Goal: Information Seeking & Learning: Learn about a topic

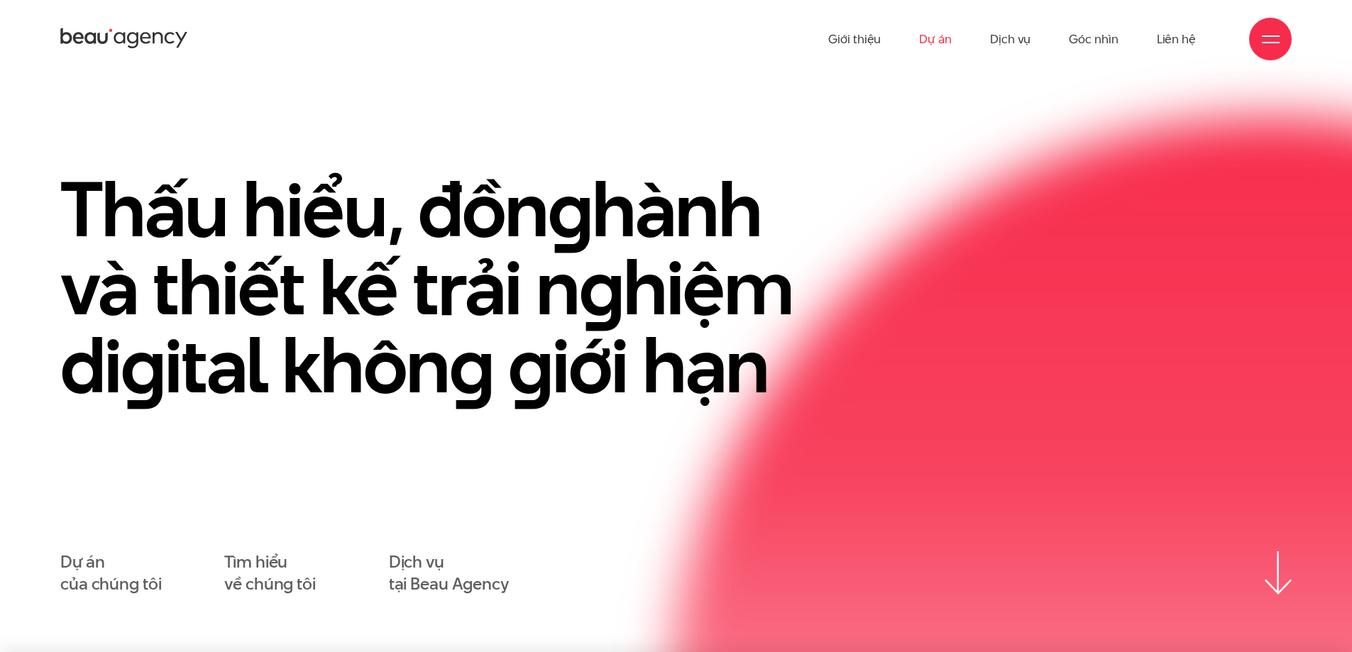
click at [937, 44] on link "Dự án" at bounding box center [935, 39] width 33 height 78
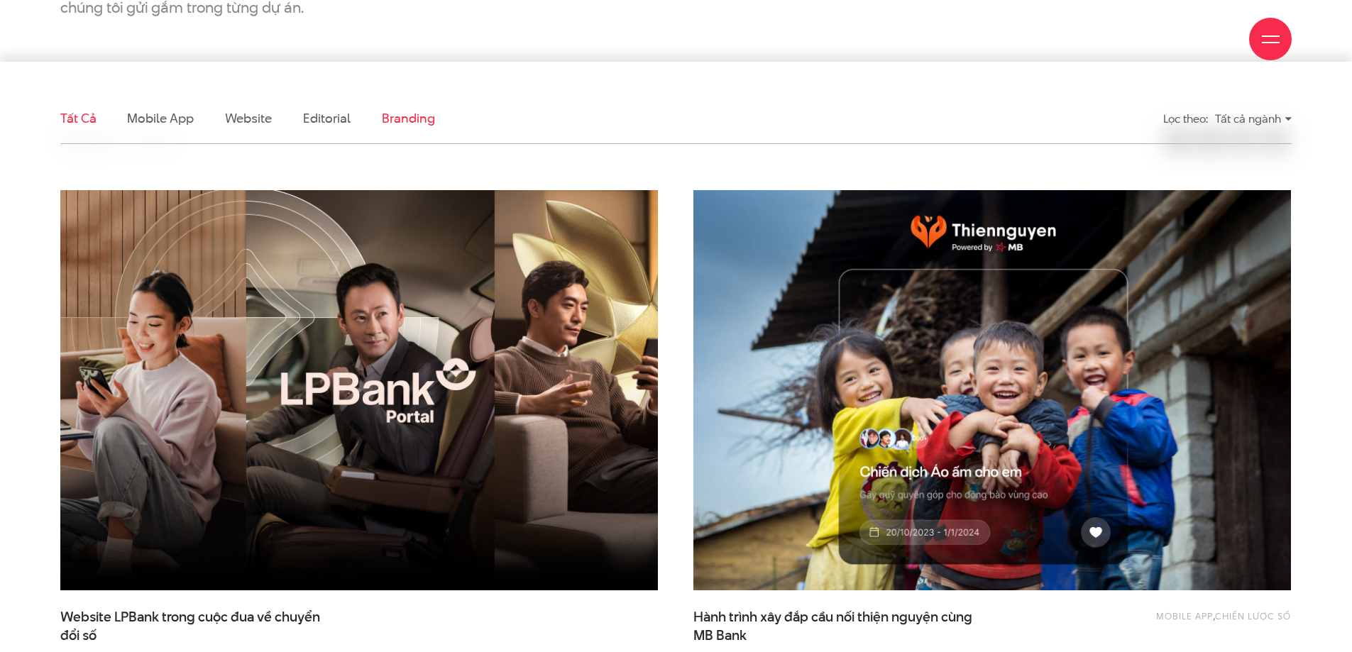
click at [399, 121] on link "Branding" at bounding box center [408, 118] width 53 height 18
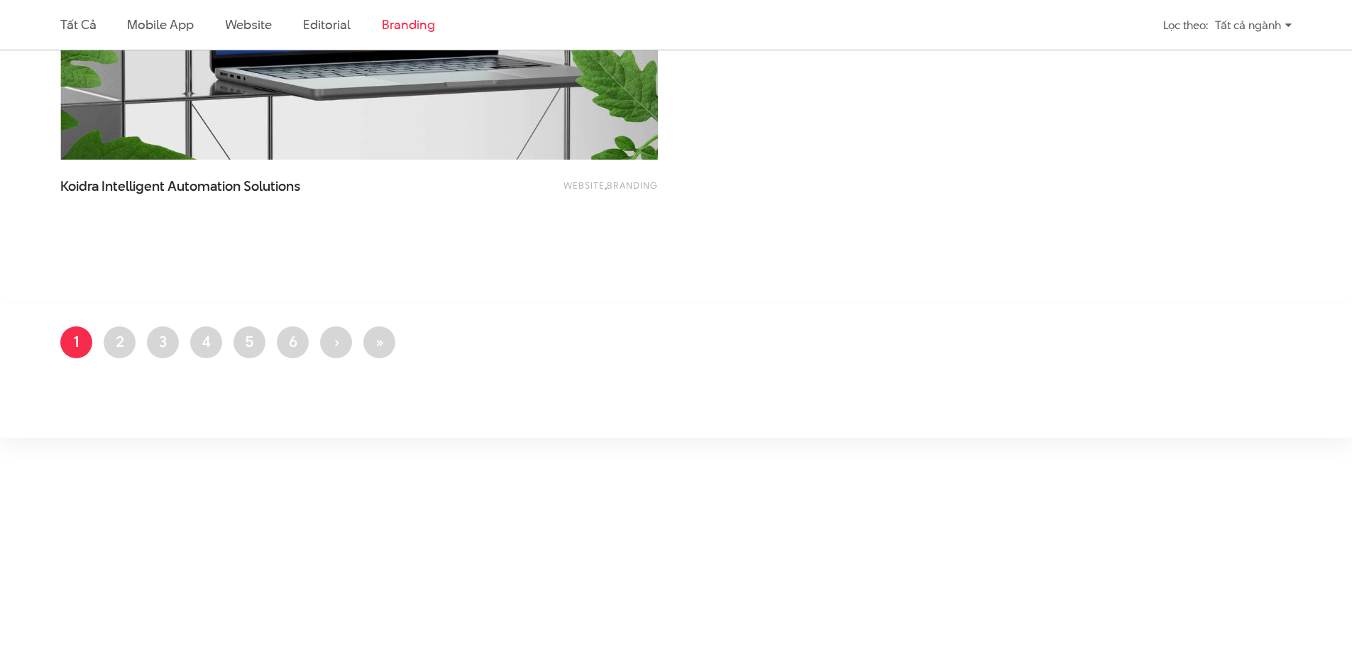
scroll to position [1418, 0]
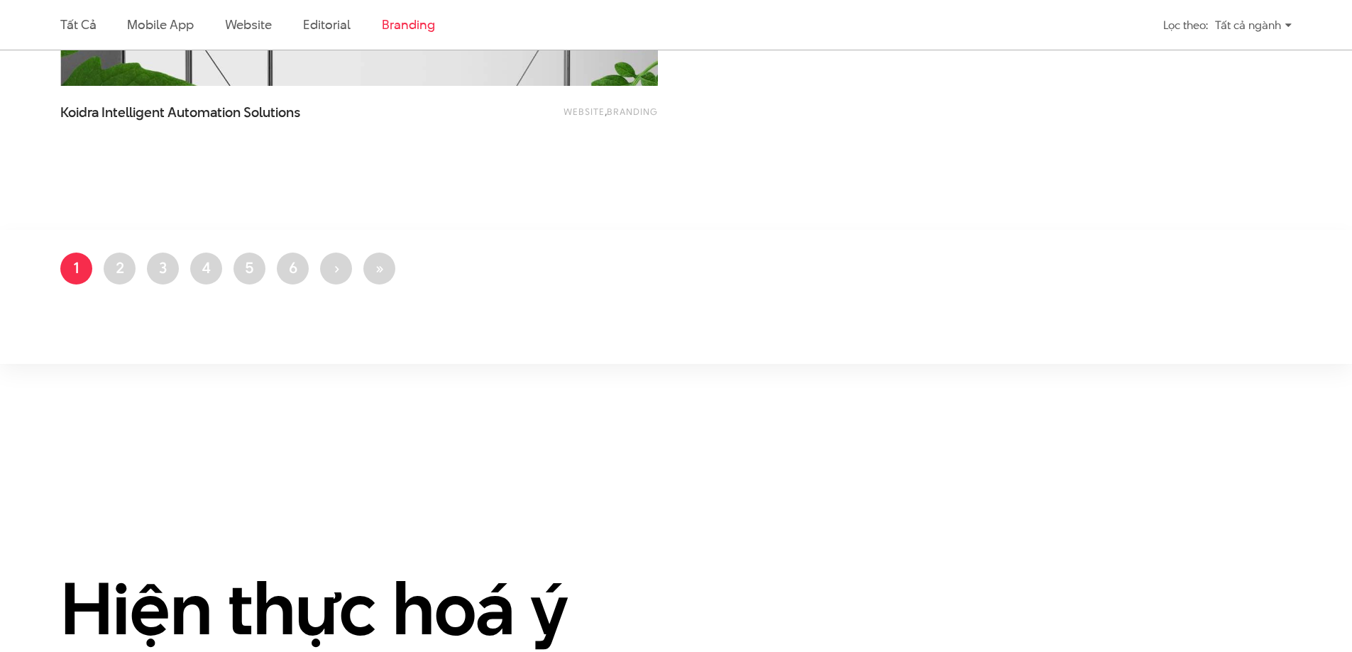
click at [133, 278] on li "Trang 2" at bounding box center [120, 269] width 32 height 32
click at [121, 275] on link "Trang 2" at bounding box center [120, 269] width 32 height 32
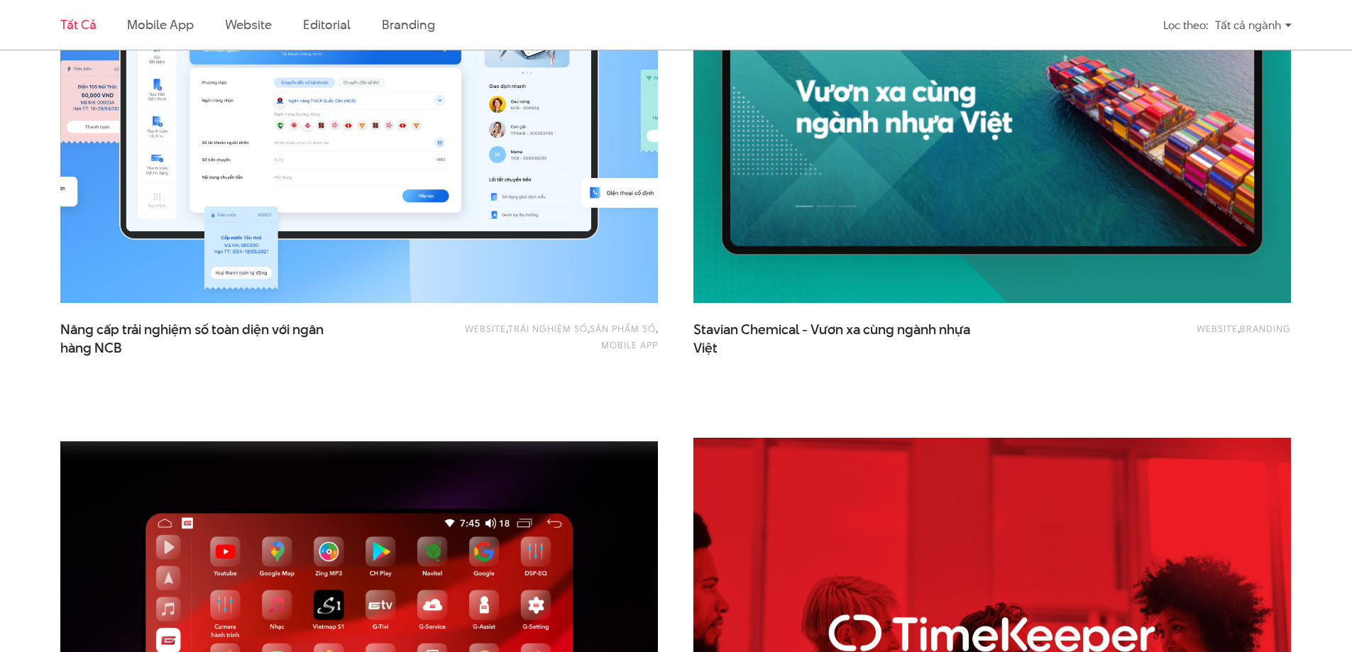
scroll to position [1703, 0]
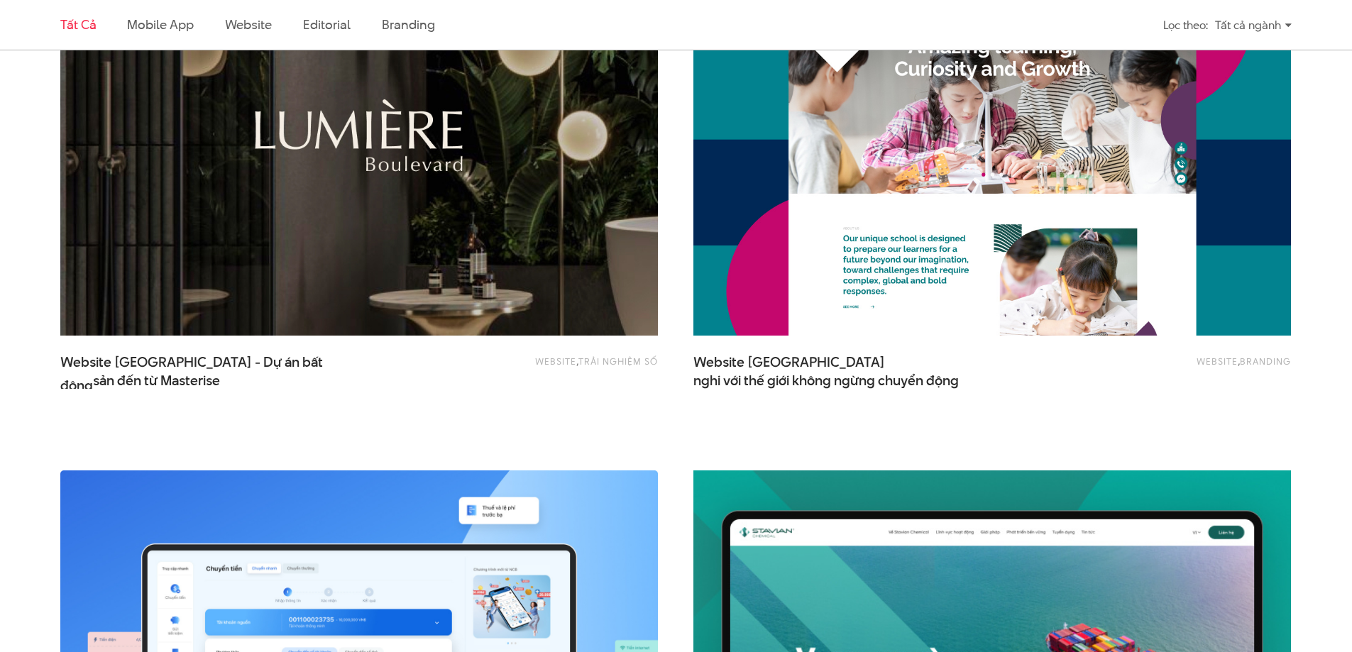
click at [359, 234] on img at bounding box center [359, 136] width 657 height 441
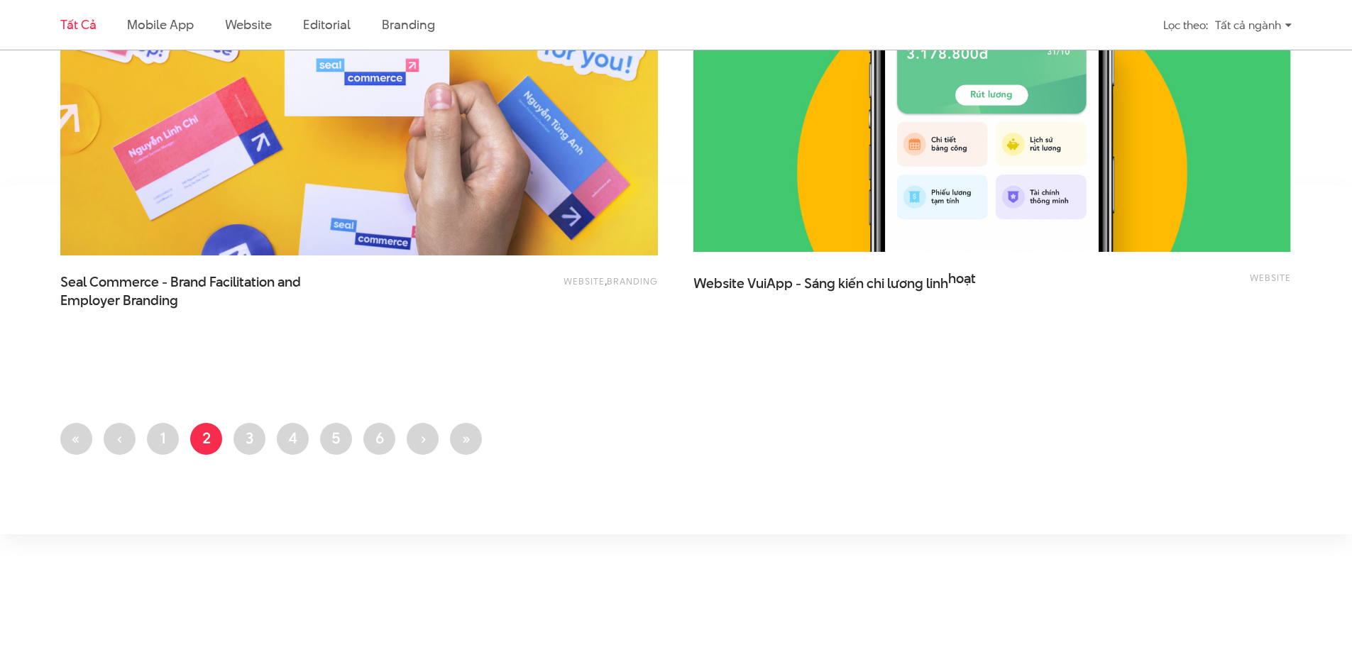
scroll to position [3595, 0]
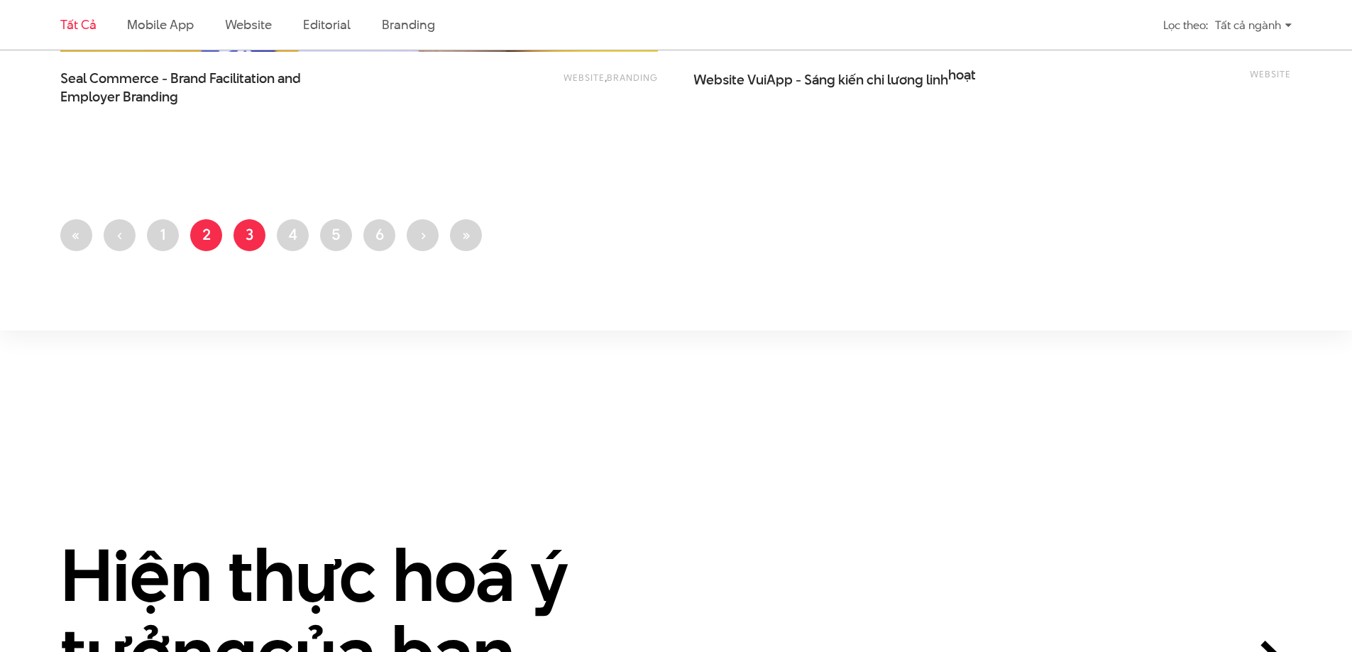
click at [249, 238] on link "Trang 3" at bounding box center [249, 235] width 32 height 32
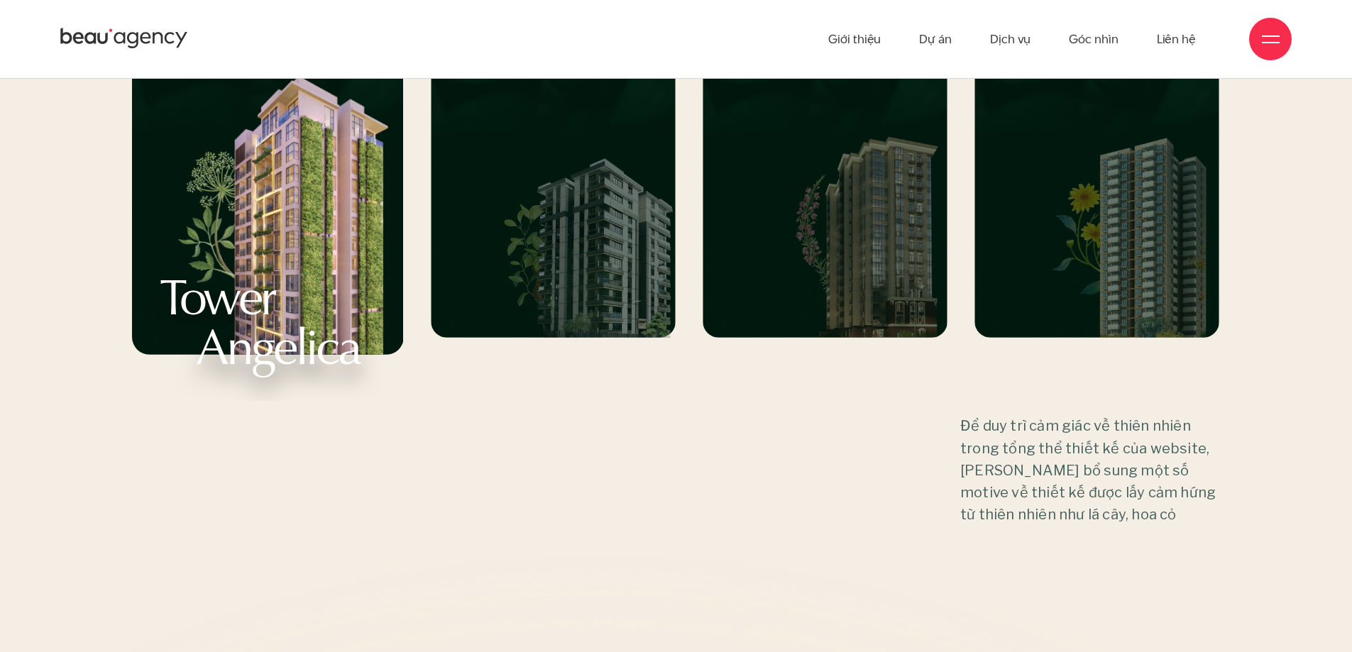
scroll to position [16082, 0]
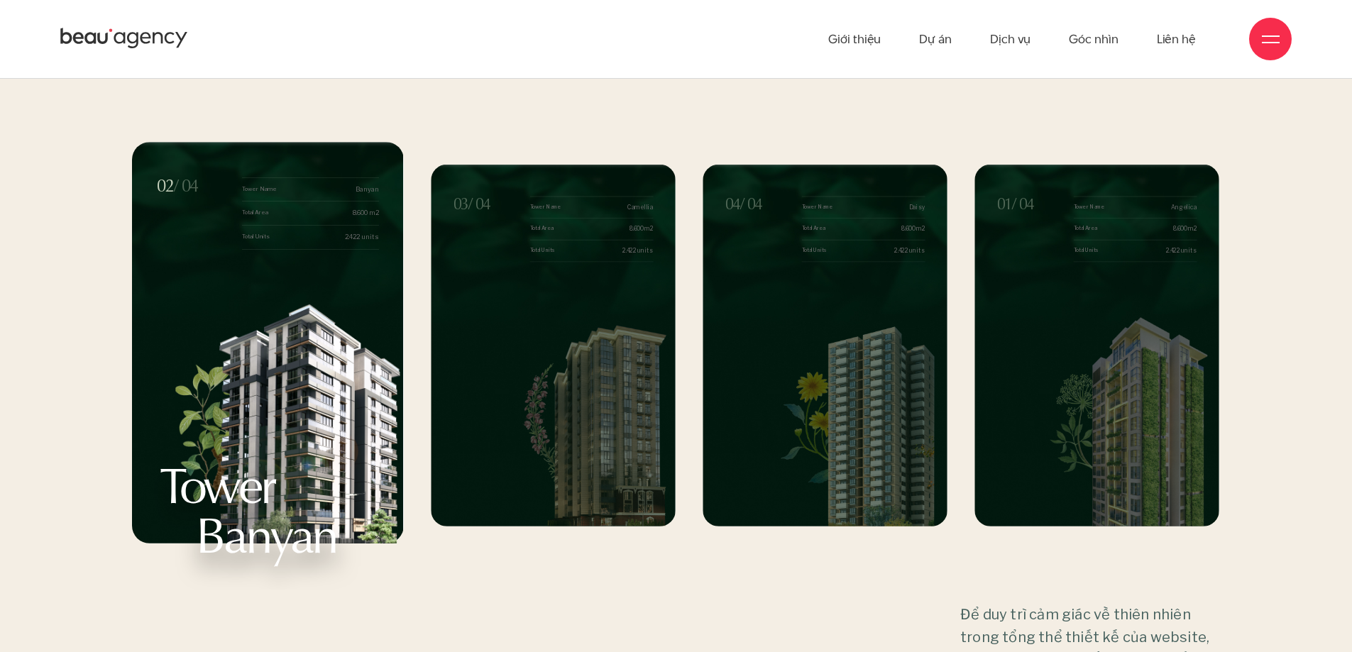
click at [1271, 348] on div "01 / 04 Tower Name Angelica Total Area 8.600 m2 Total Units 2.422 units Tower A…" at bounding box center [676, 428] width 1352 height 573
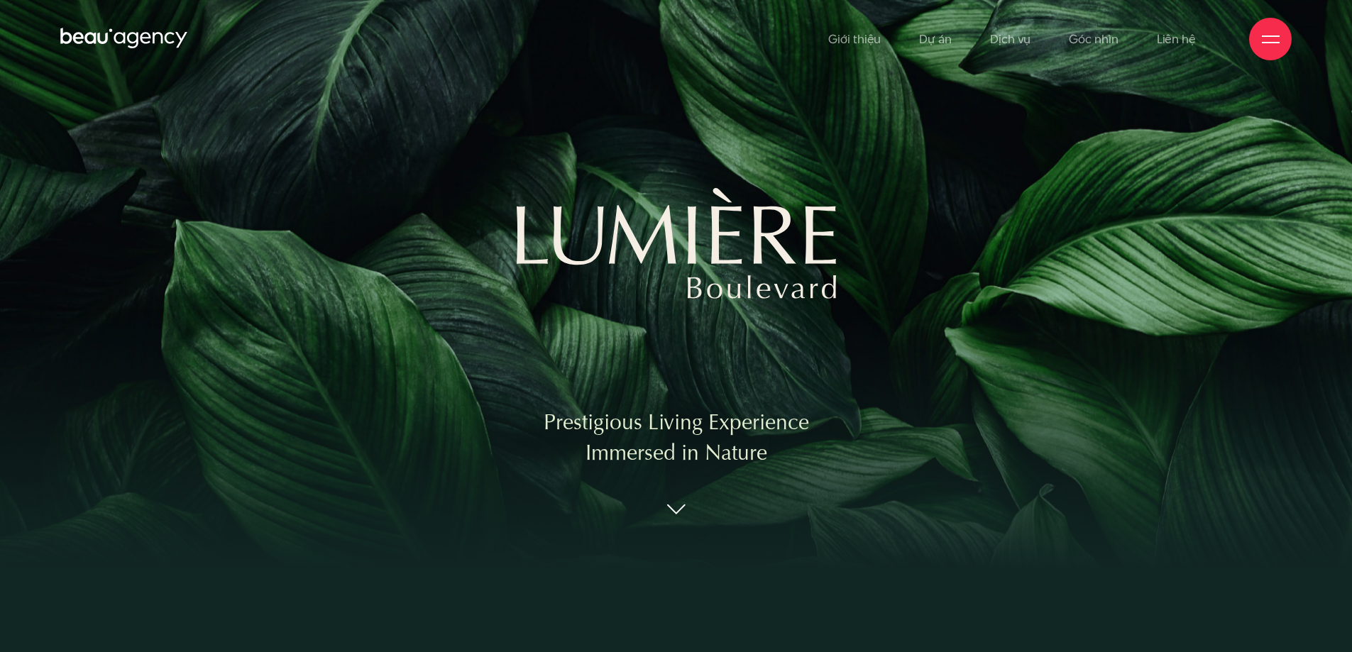
scroll to position [0, 0]
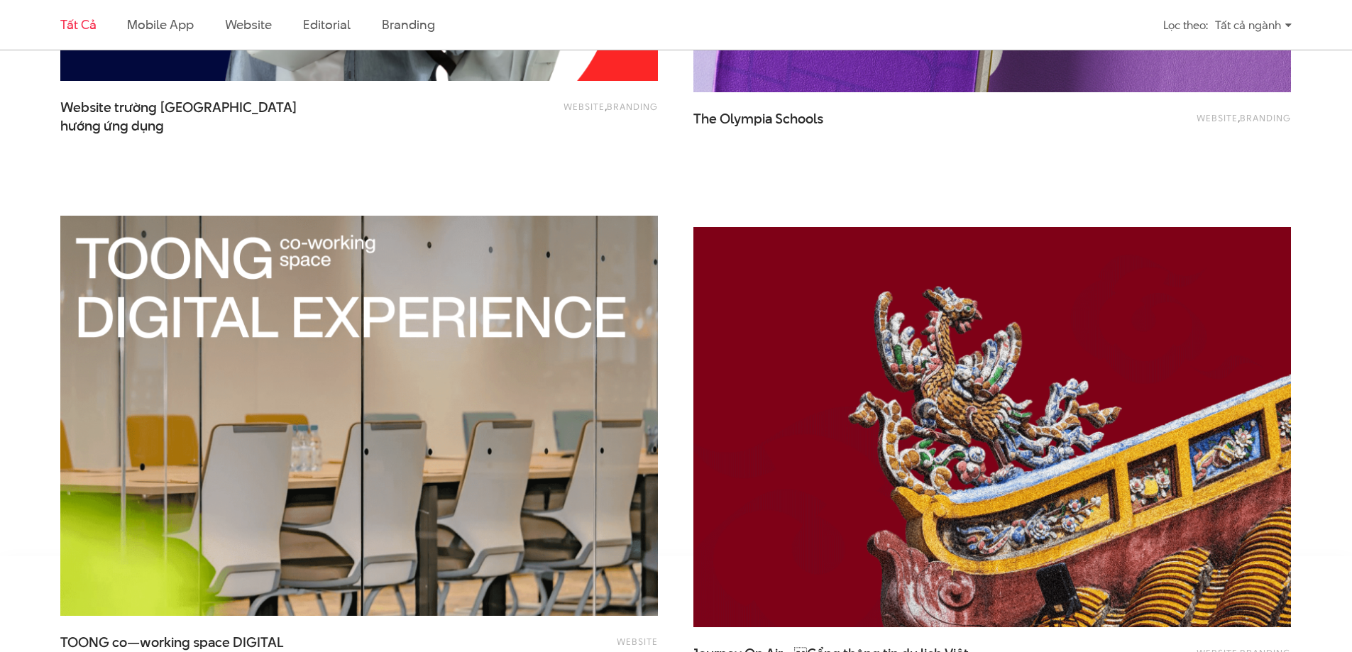
scroll to position [3216, 0]
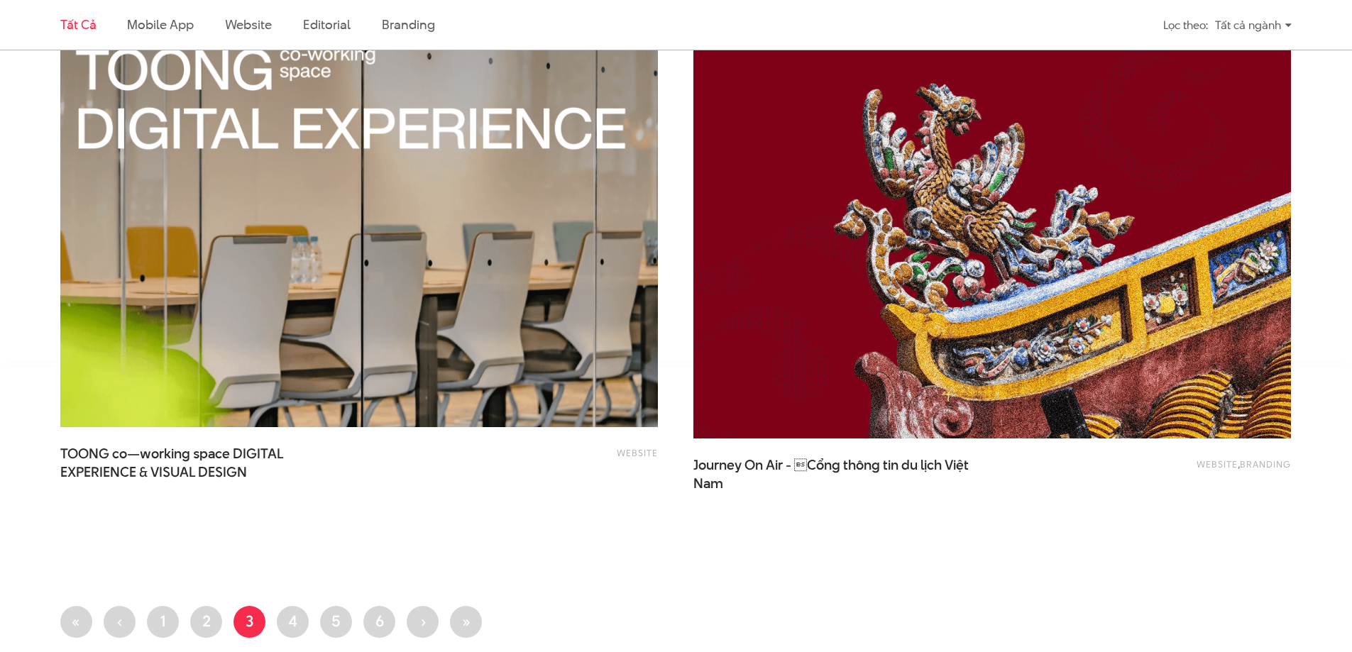
click at [821, 274] on img at bounding box center [991, 238] width 657 height 441
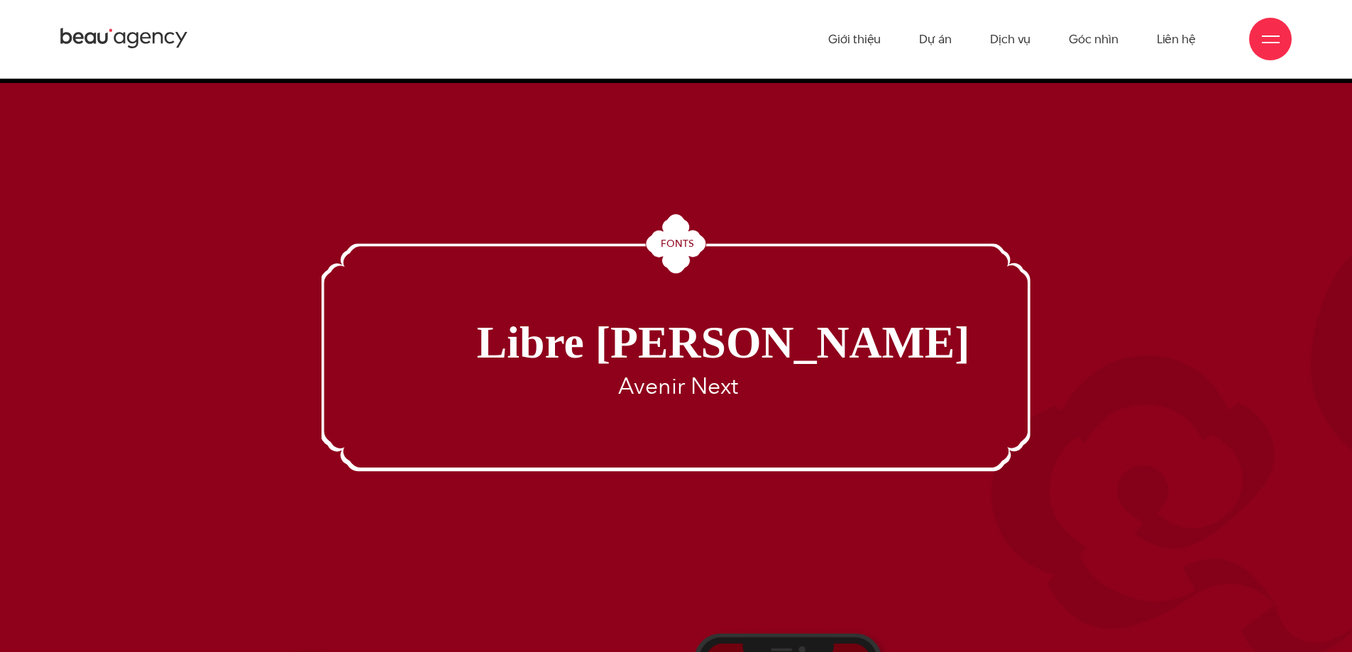
scroll to position [11162, 0]
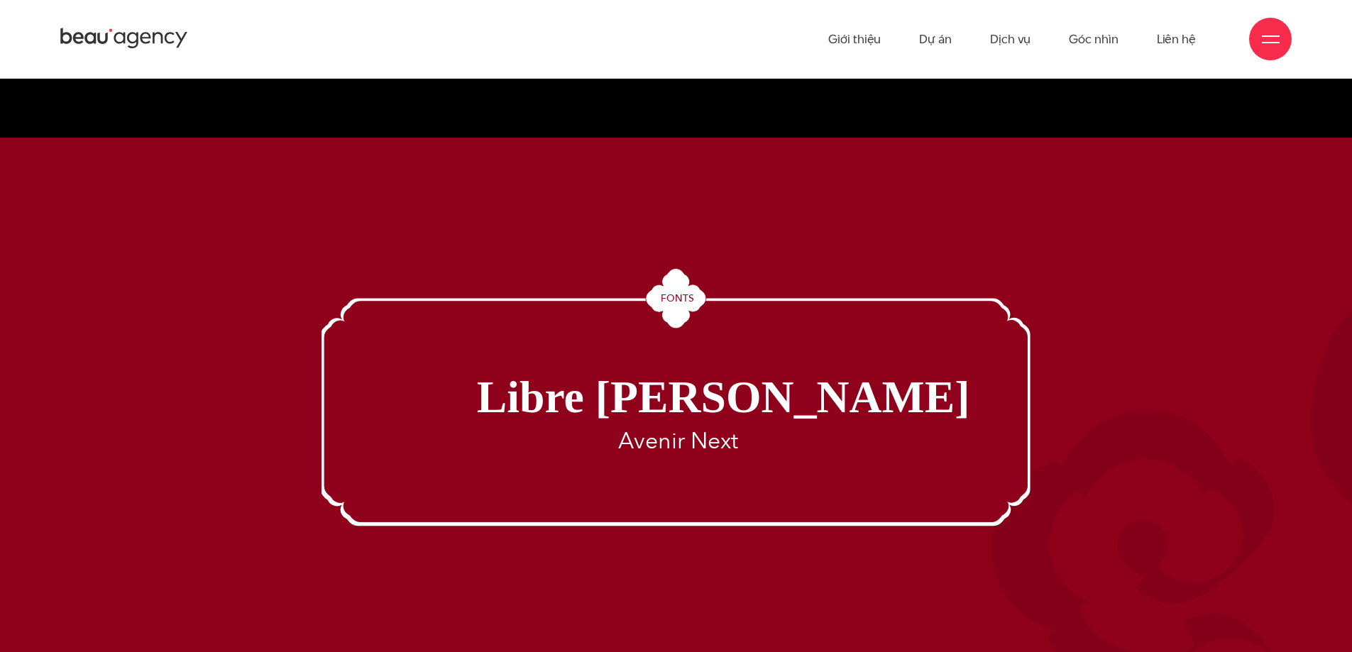
click at [704, 372] on tspan "Libre [PERSON_NAME]" at bounding box center [722, 397] width 493 height 50
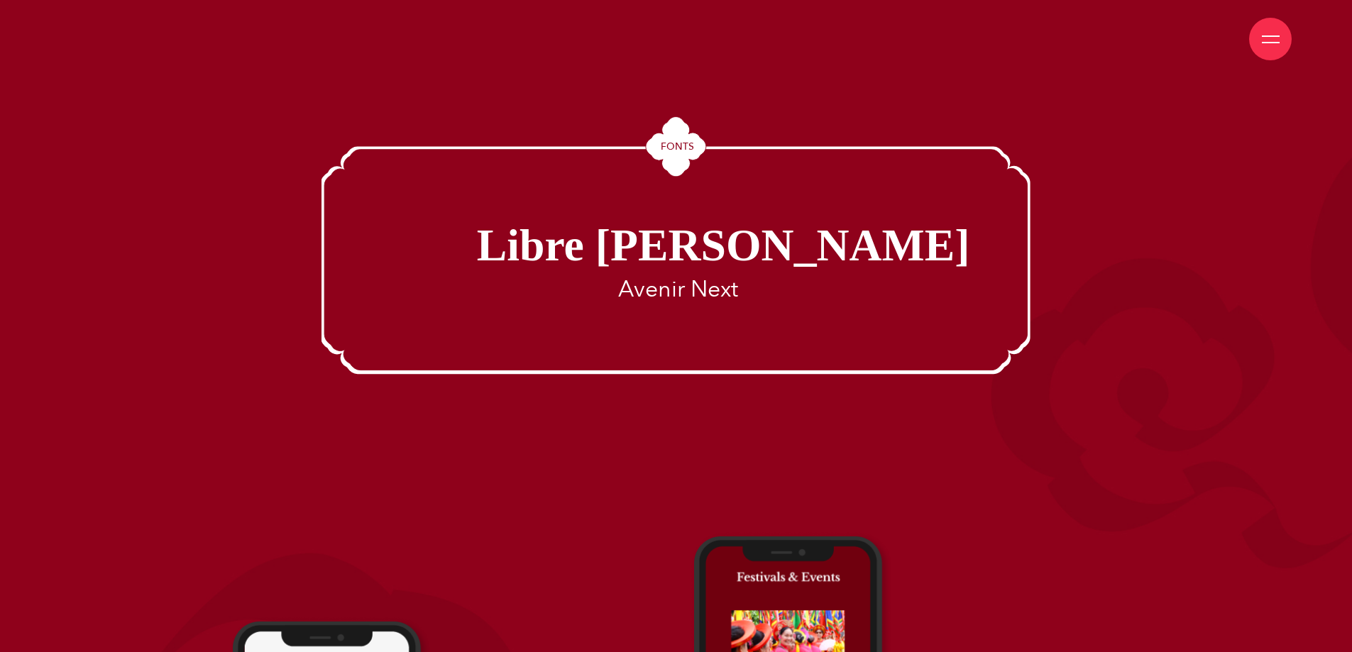
scroll to position [11342, 0]
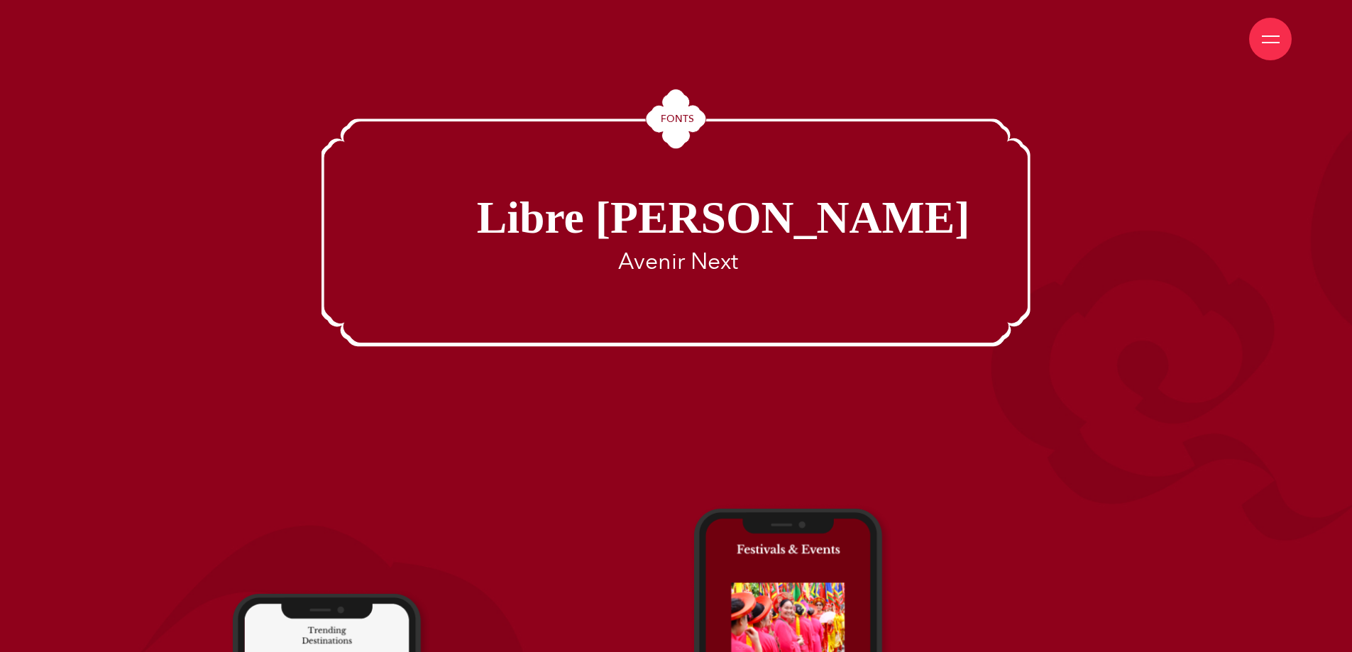
drag, startPoint x: 1020, startPoint y: 377, endPoint x: 989, endPoint y: 407, distance: 43.2
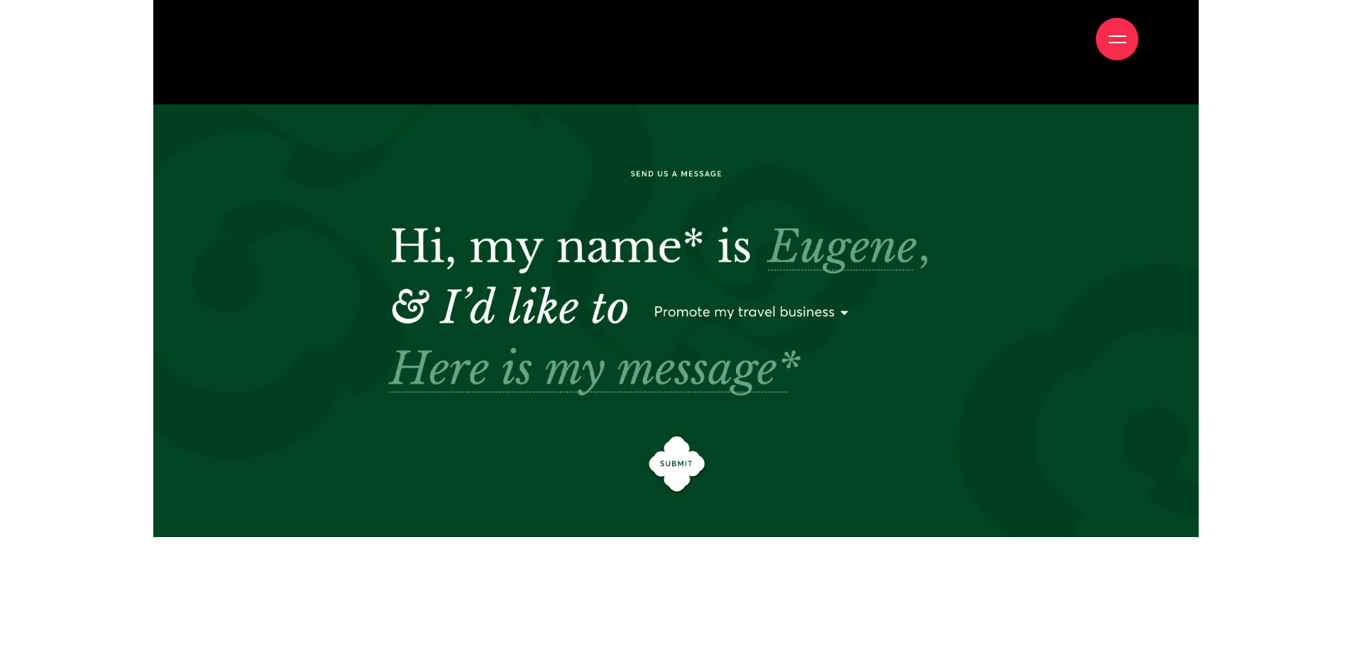
scroll to position [5924, 0]
